Goal: Information Seeking & Learning: Learn about a topic

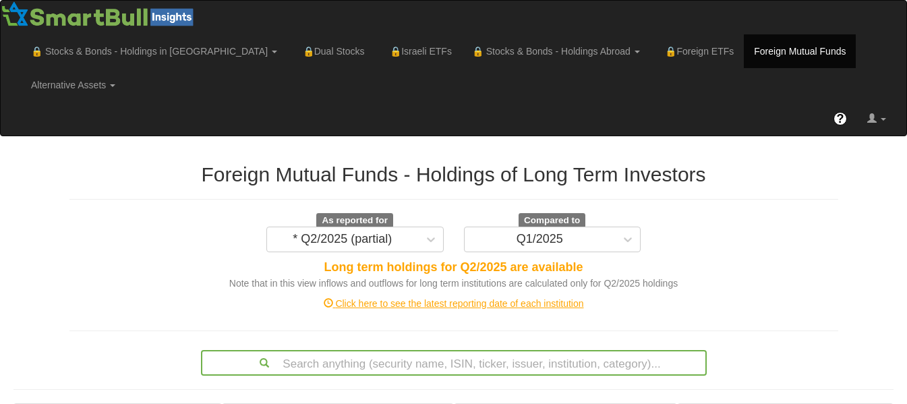
scroll to position [353, 0]
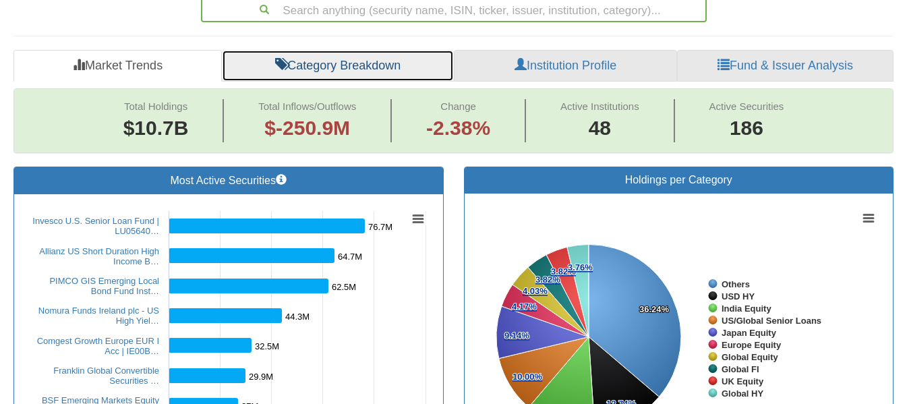
click at [402, 50] on link "Category Breakdown" at bounding box center [338, 66] width 232 height 32
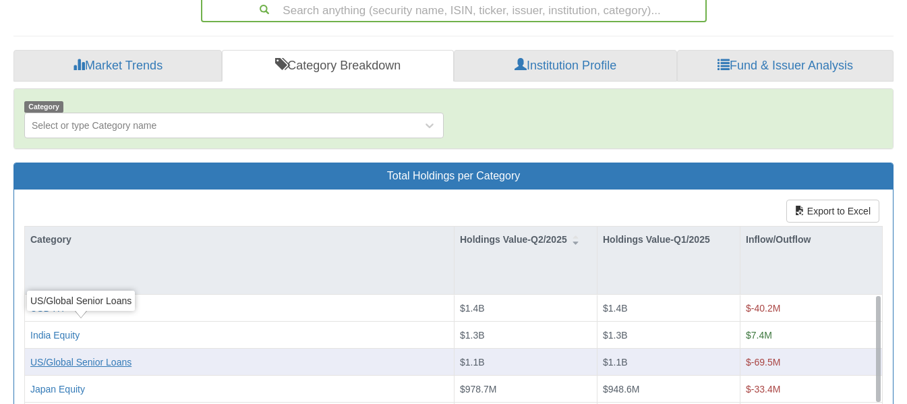
click at [125, 355] on div "US/Global Senior Loans" at bounding box center [80, 361] width 101 height 13
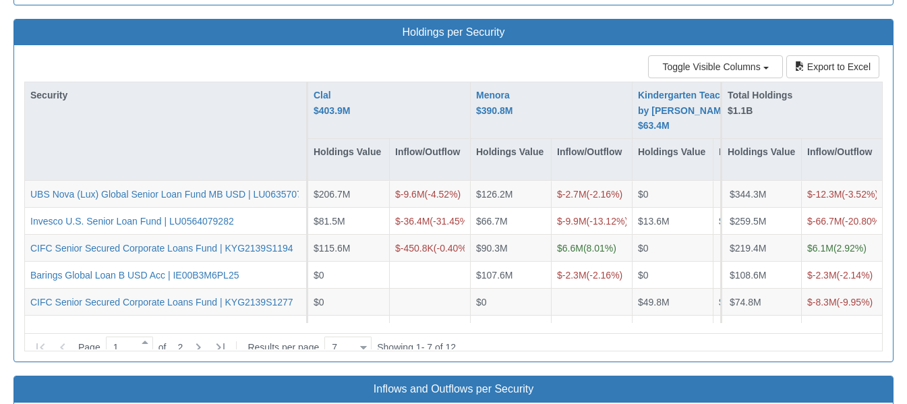
scroll to position [1223, 0]
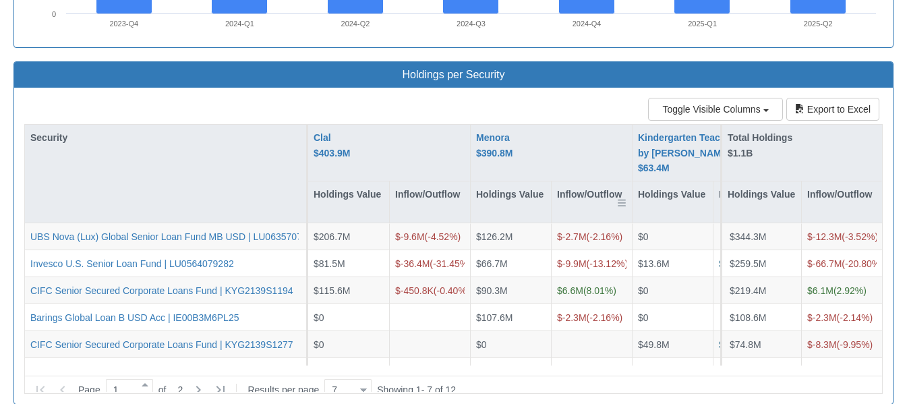
click at [594, 181] on div "Inflow/Outflow" at bounding box center [591, 201] width 80 height 41
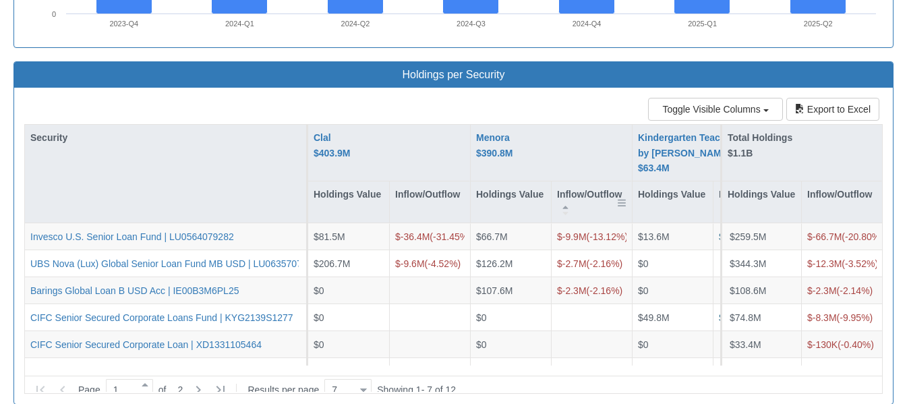
click at [594, 181] on div "Inflow/Outflow" at bounding box center [591, 201] width 80 height 41
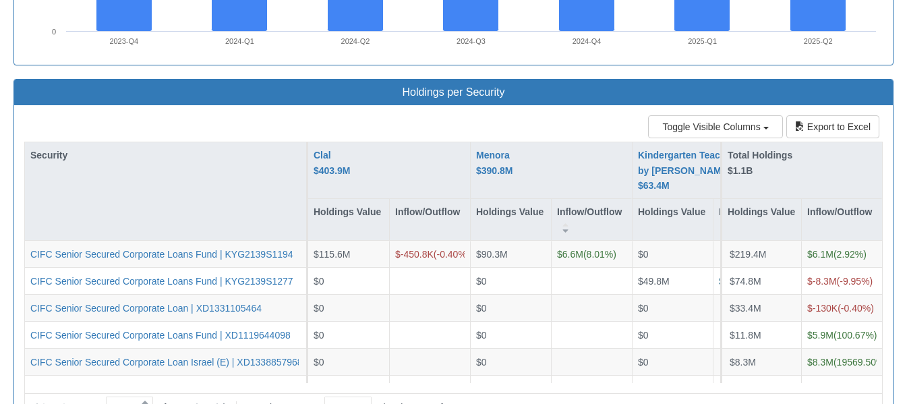
scroll to position [1214, 0]
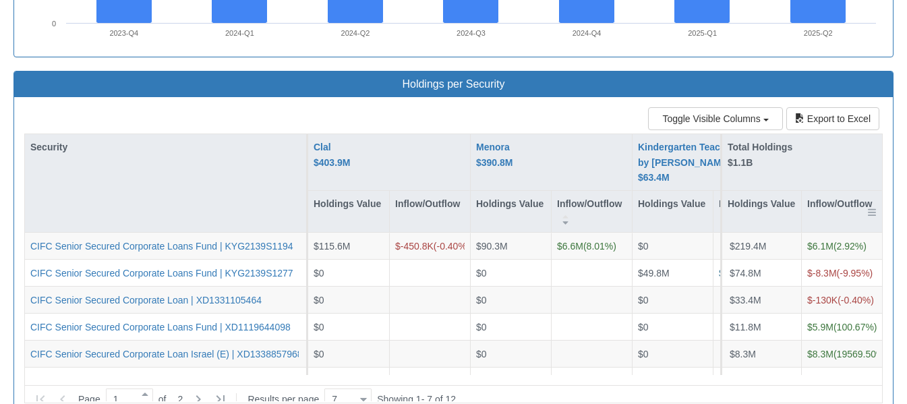
click at [844, 191] on div "Inflow/Outflow" at bounding box center [841, 211] width 80 height 41
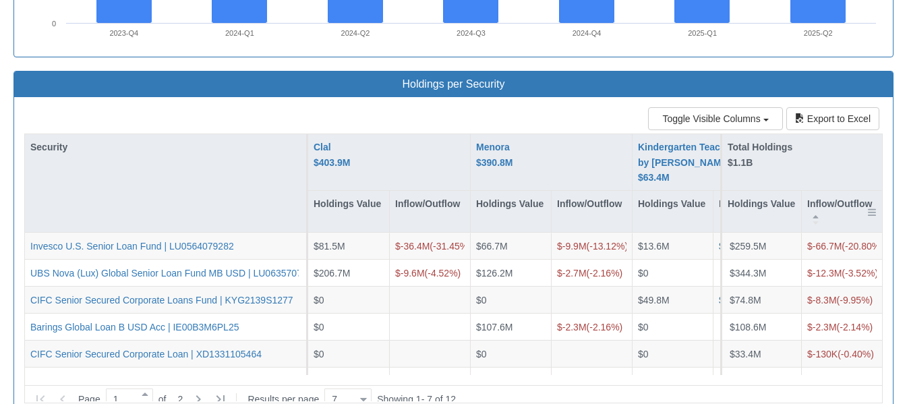
click at [844, 191] on div "Inflow/Outflow" at bounding box center [841, 211] width 80 height 41
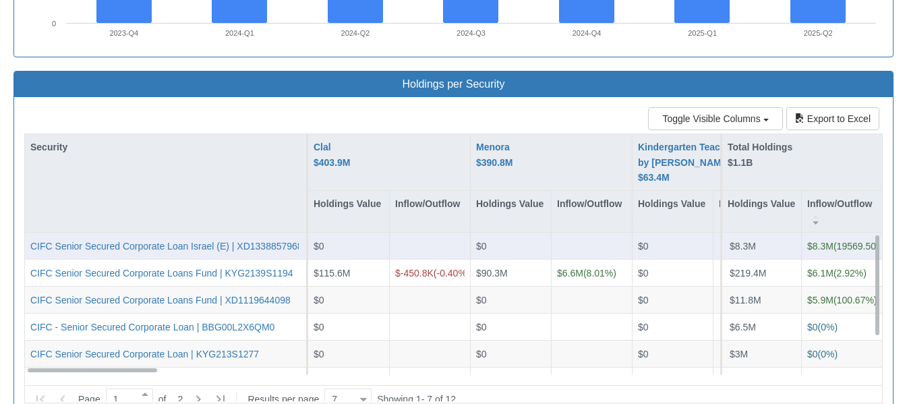
click at [841, 241] on span "$8.3M ( 19569.50 %)" at bounding box center [847, 246] width 80 height 11
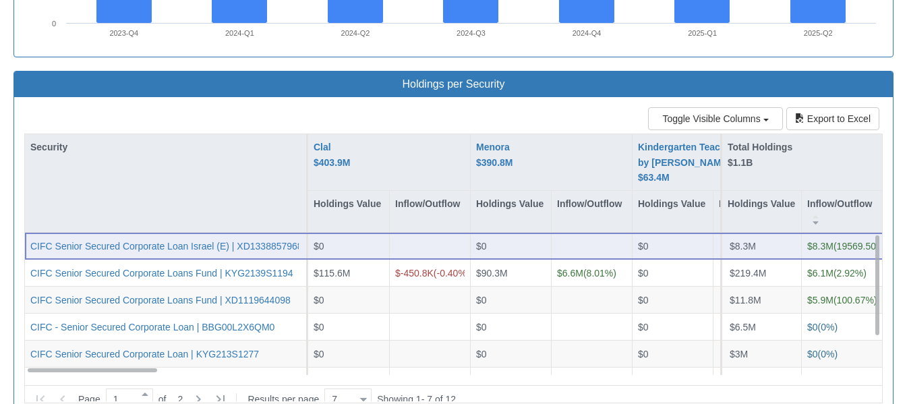
click at [835, 241] on span "$8.3M ( 19569.50 %)" at bounding box center [847, 246] width 80 height 11
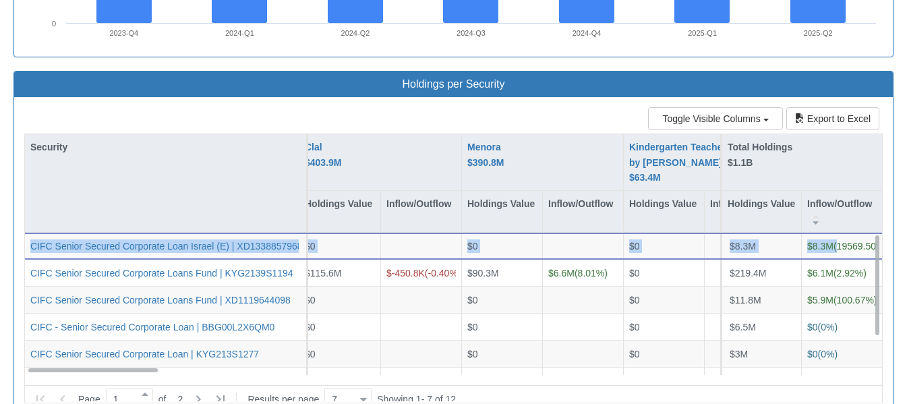
scroll to position [0, 83]
drag, startPoint x: 835, startPoint y: 210, endPoint x: 881, endPoint y: 145, distance: 79.7
click at [881, 145] on div "Security Clal $403.9M Holdings Value Inflow/Outflow Menora $390.8M Holdings Val…" at bounding box center [453, 254] width 857 height 241
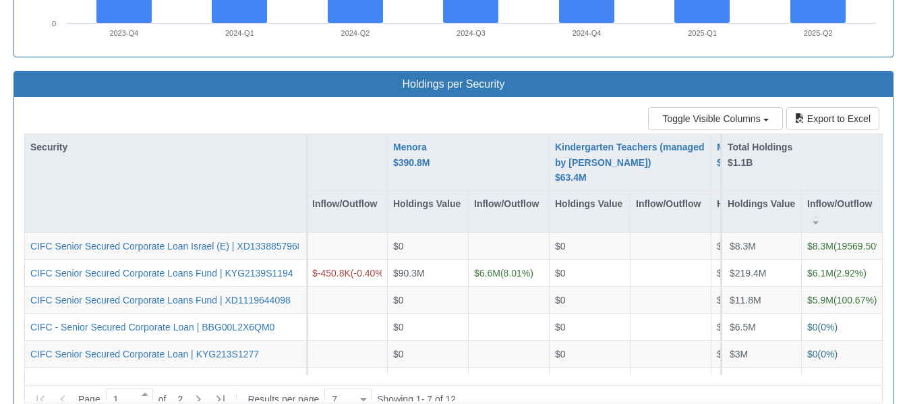
click at [437, 71] on div "Holdings per Security" at bounding box center [453, 84] width 878 height 26
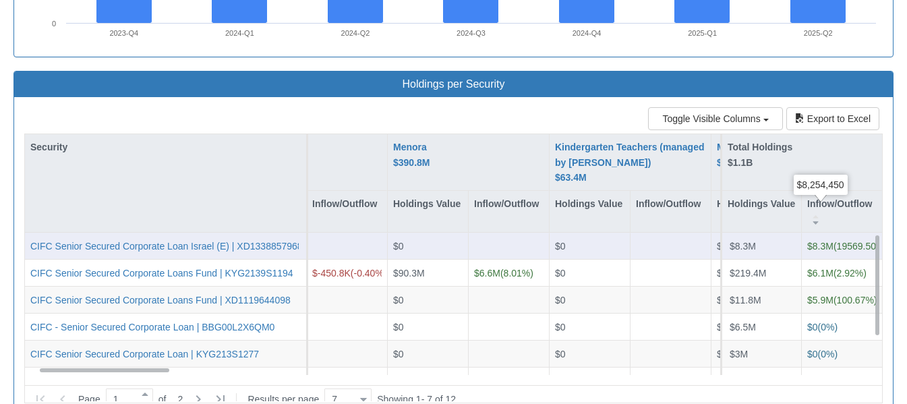
click at [827, 241] on span "$8.3M" at bounding box center [820, 246] width 26 height 11
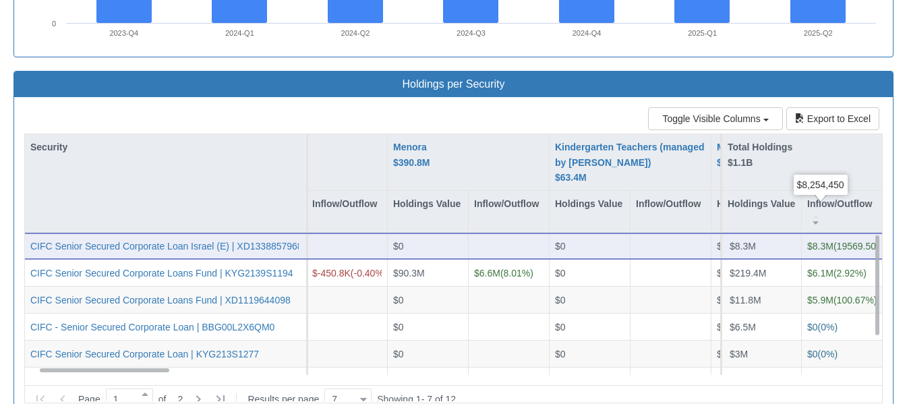
click at [812, 241] on span "$8.3M" at bounding box center [820, 246] width 26 height 11
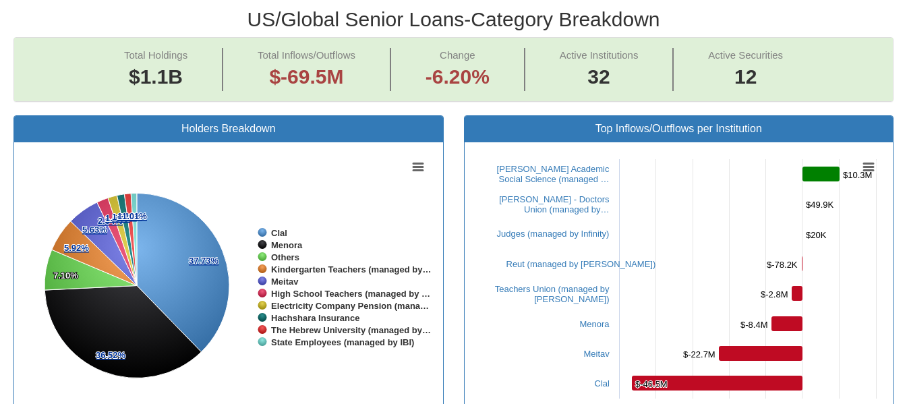
scroll to position [154, 0]
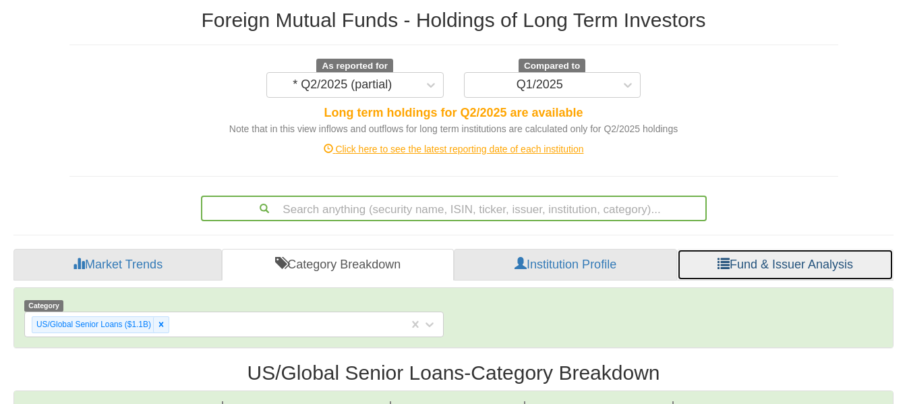
click at [766, 249] on link "Fund & Issuer Analysis" at bounding box center [785, 265] width 216 height 32
